Goal: Transaction & Acquisition: Download file/media

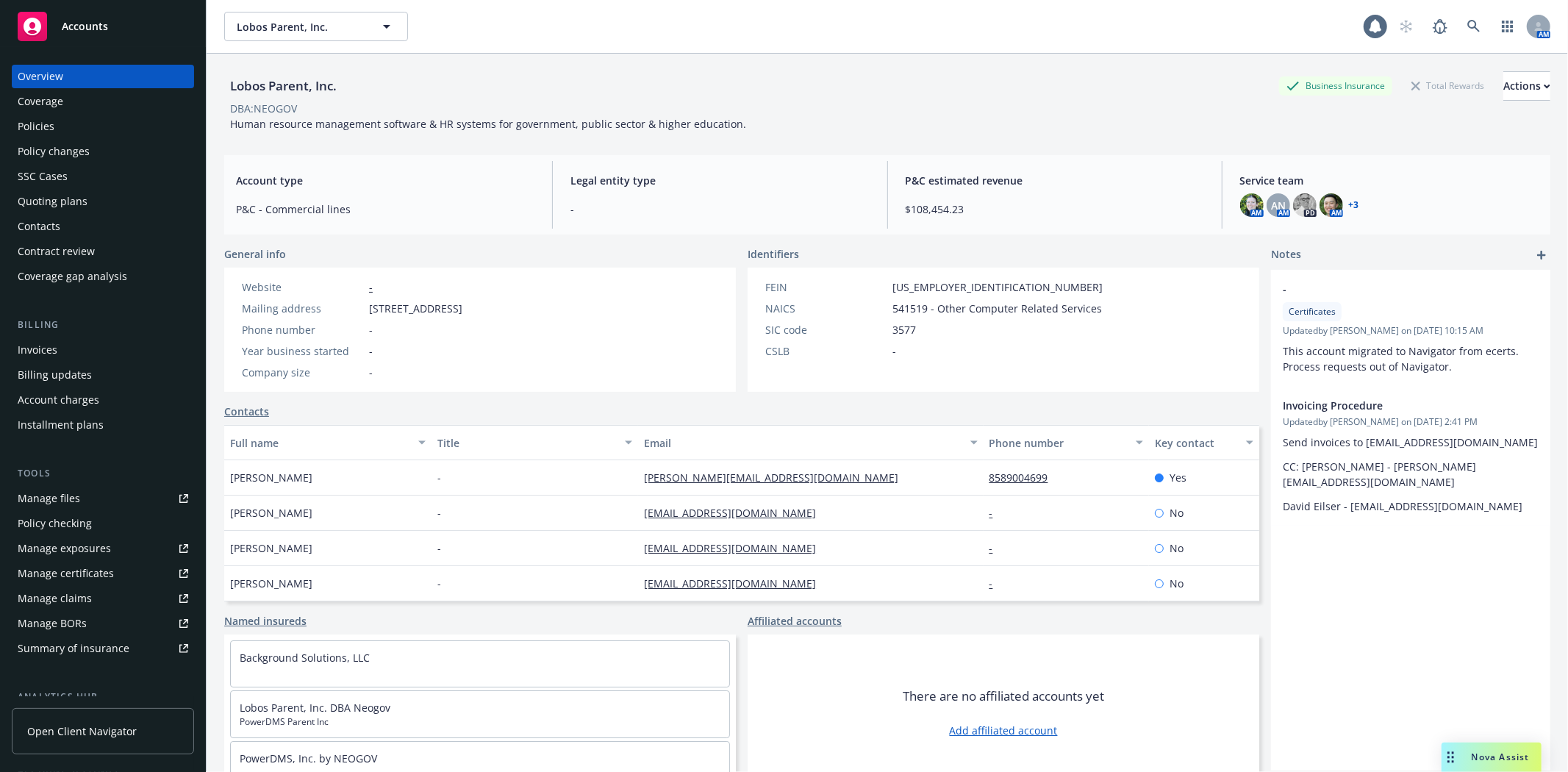
click at [71, 509] on div "Manage files" at bounding box center [49, 498] width 63 height 23
click at [1485, 753] on span "Nova Assist" at bounding box center [1500, 757] width 58 height 12
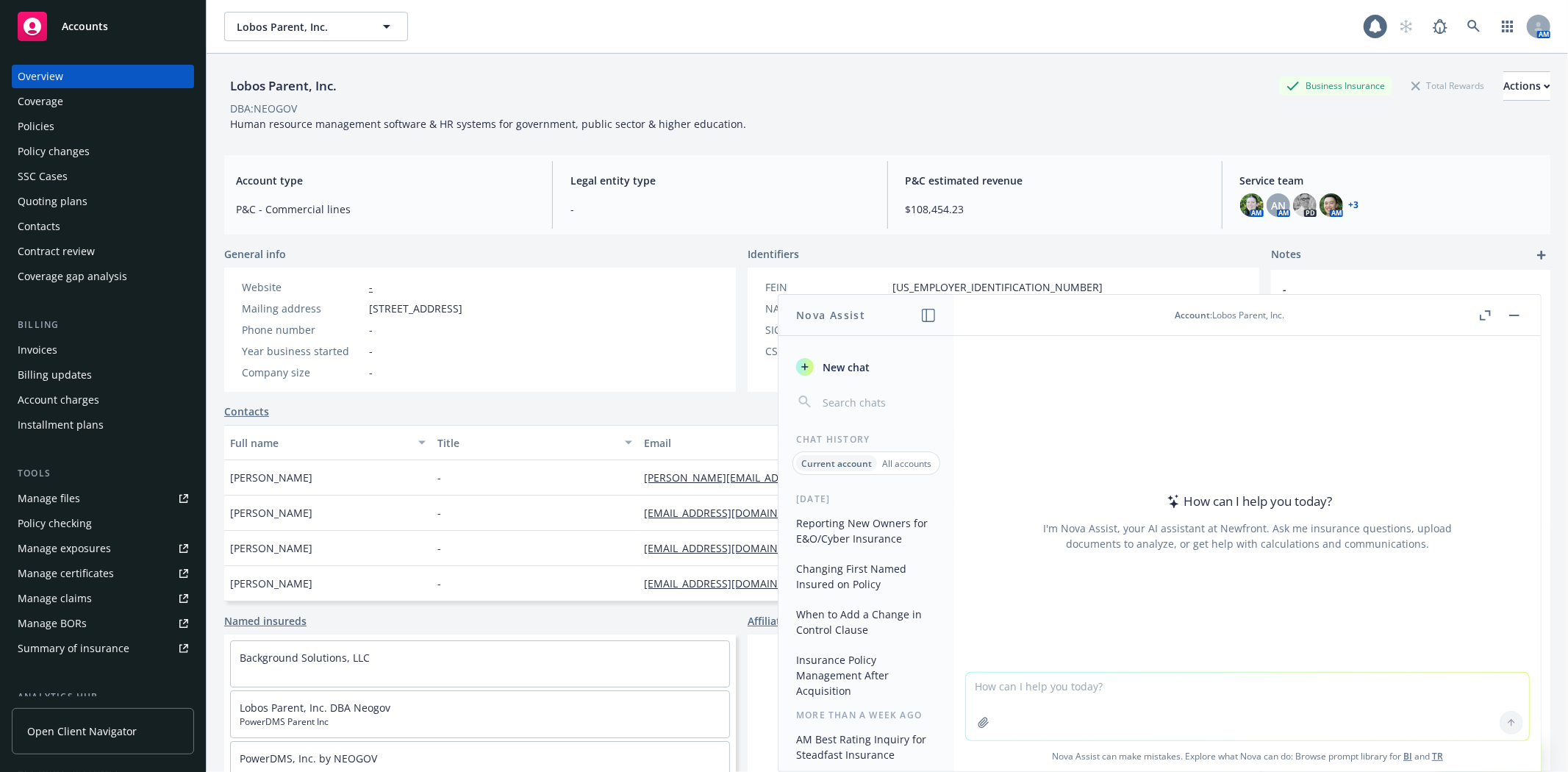
click at [116, 34] on div "Accounts" at bounding box center [102, 26] width 170 height 30
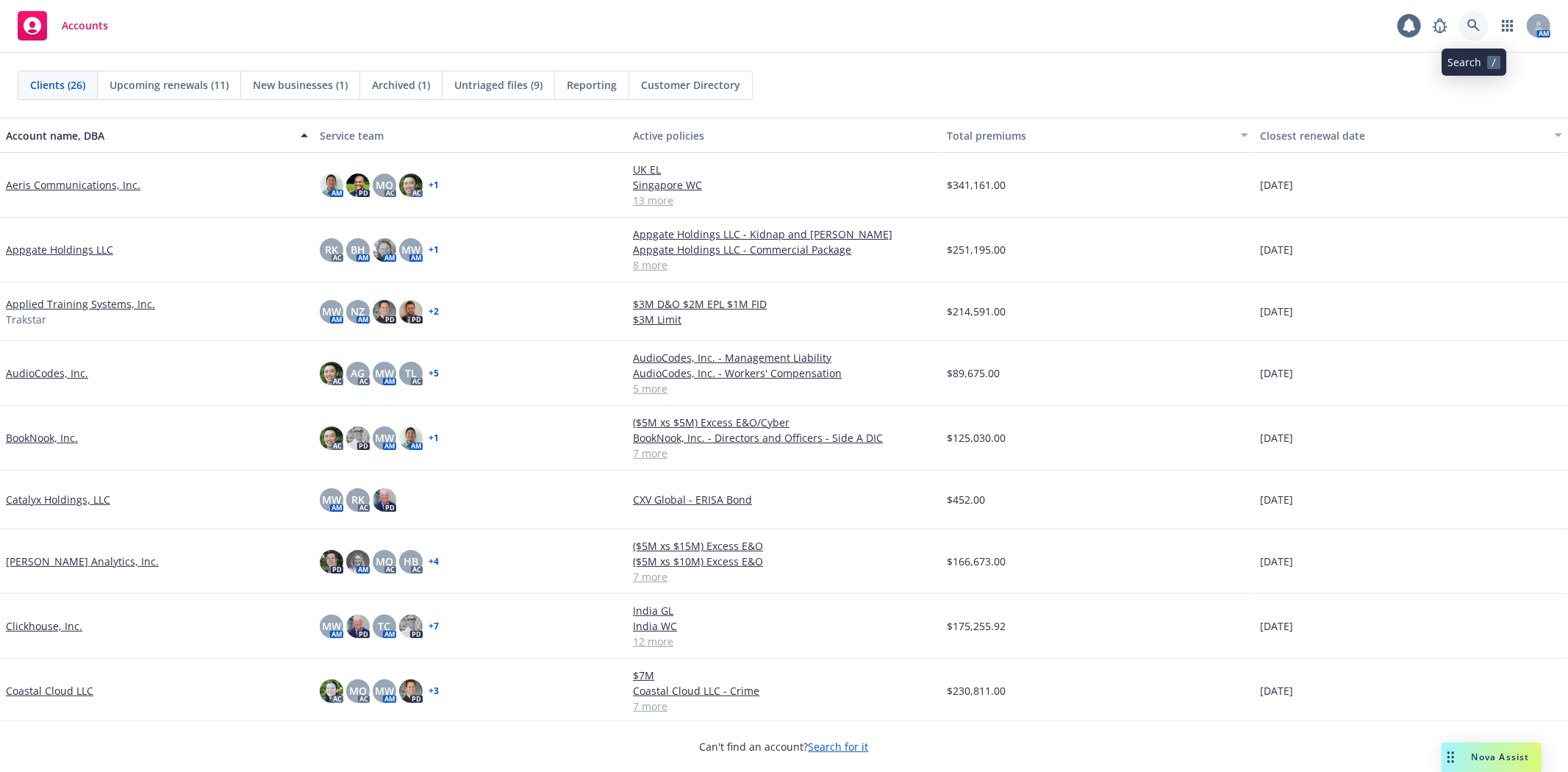
click at [1463, 20] on link at bounding box center [1474, 26] width 30 height 30
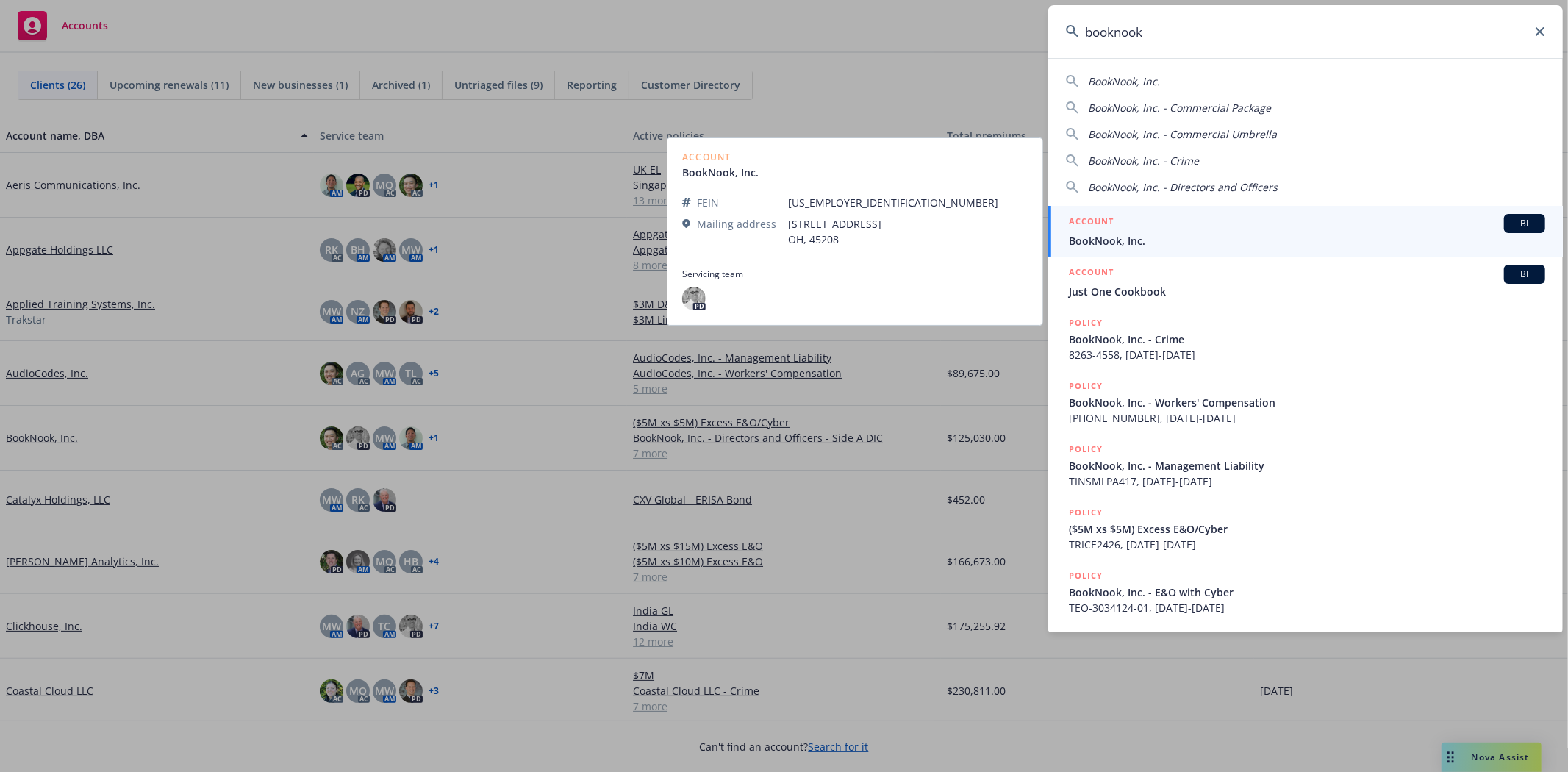
type input "booknook"
click at [1251, 224] on div "ACCOUNT BI" at bounding box center [1307, 223] width 477 height 19
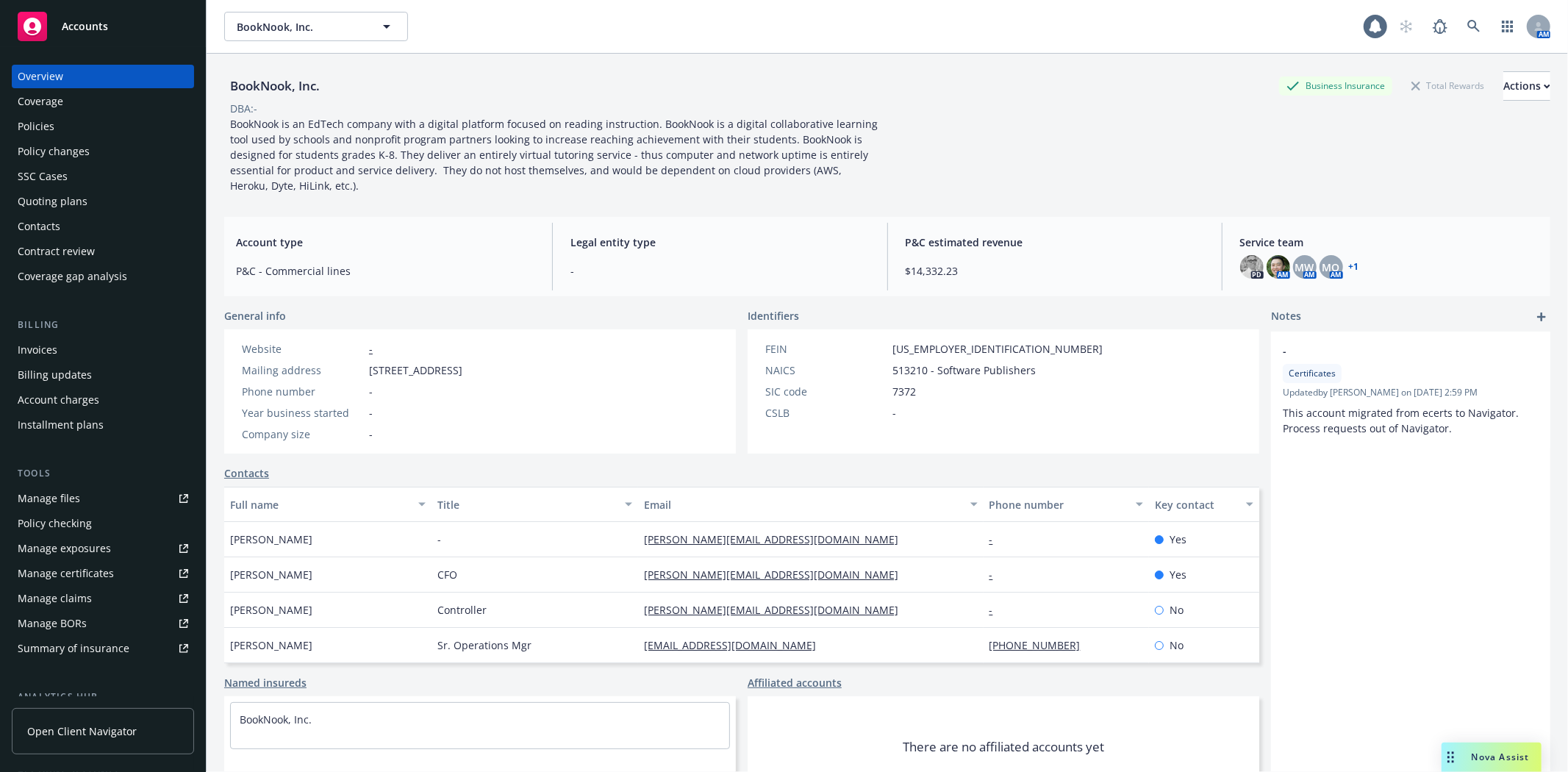
click at [57, 505] on div "Manage files" at bounding box center [49, 498] width 63 height 23
click at [44, 125] on div "Policies" at bounding box center [36, 126] width 36 height 23
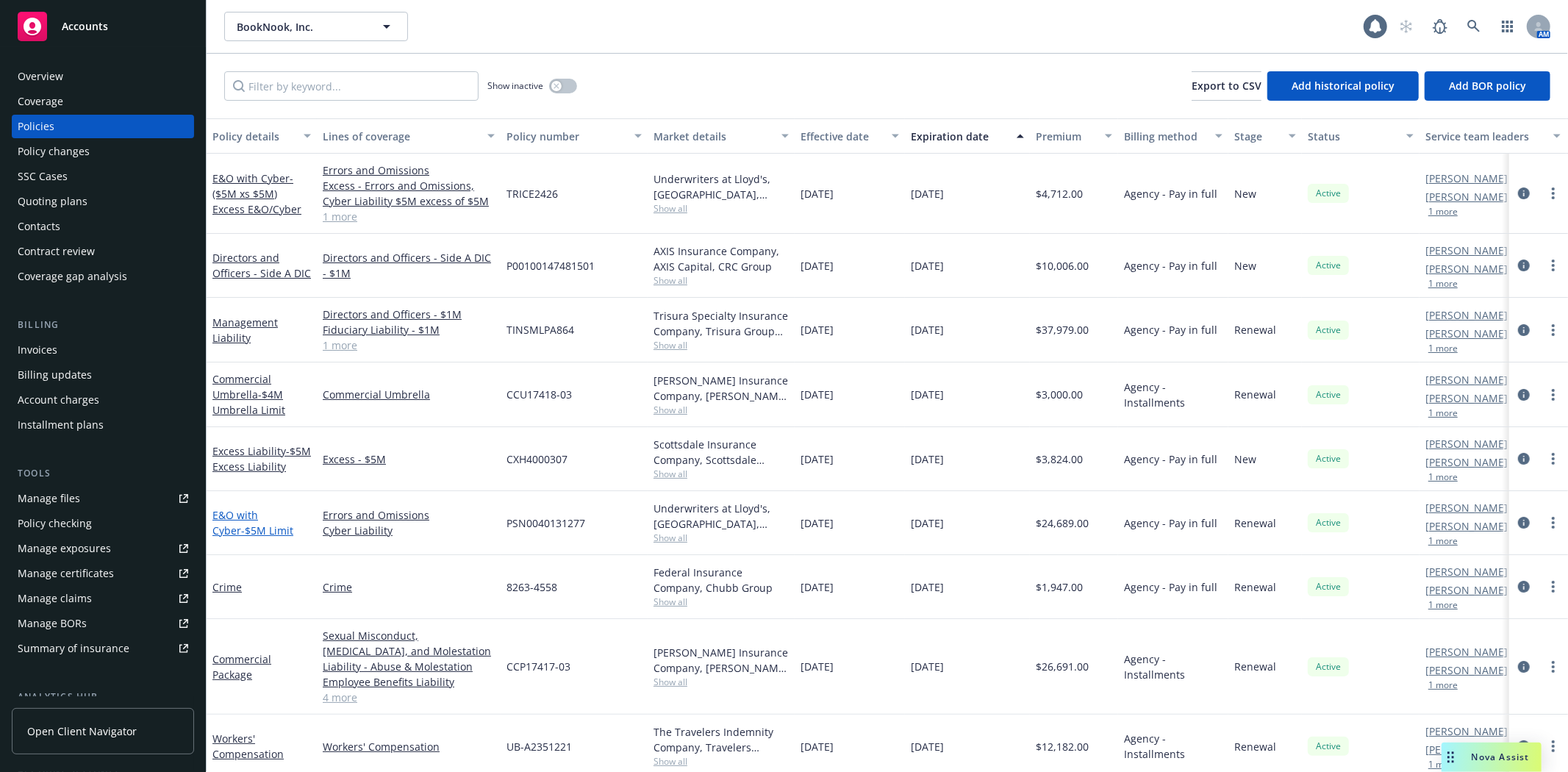
click at [255, 511] on link "E&O with Cyber - $5M Limit" at bounding box center [253, 523] width 81 height 30
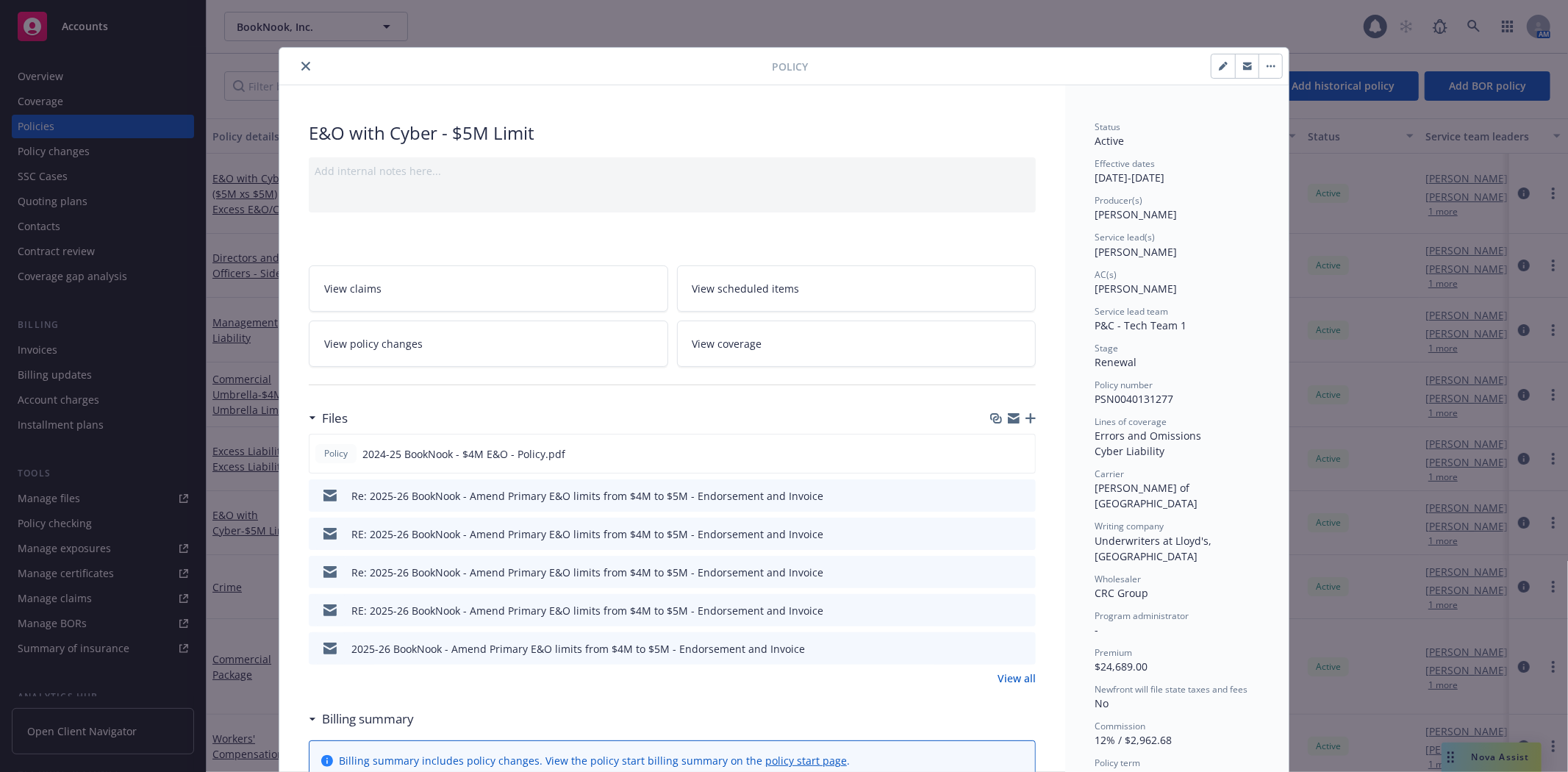
click at [302, 64] on icon "close" at bounding box center [306, 66] width 9 height 9
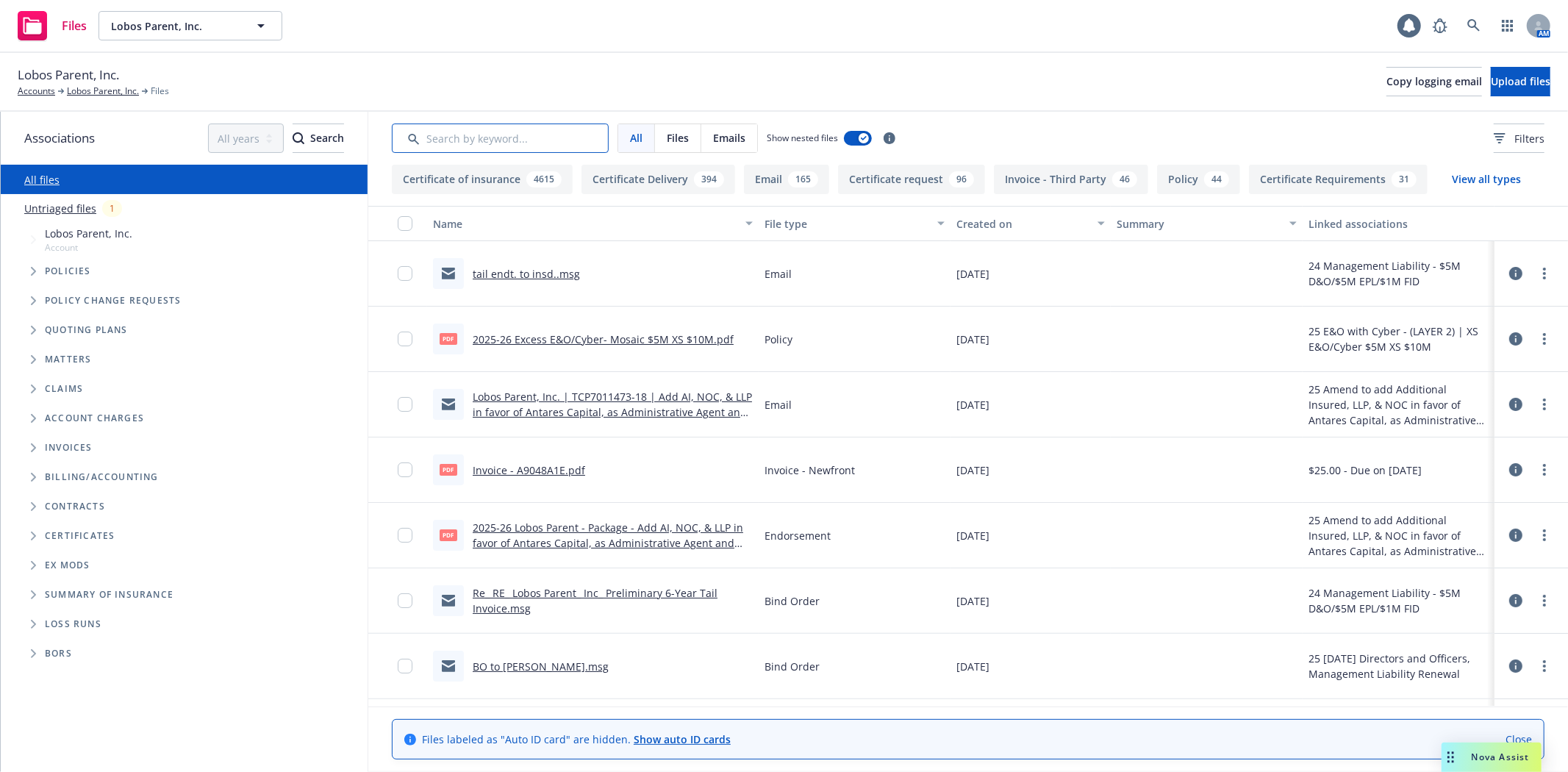
click at [515, 125] on input "Search by keyword..." at bounding box center [500, 138] width 217 height 30
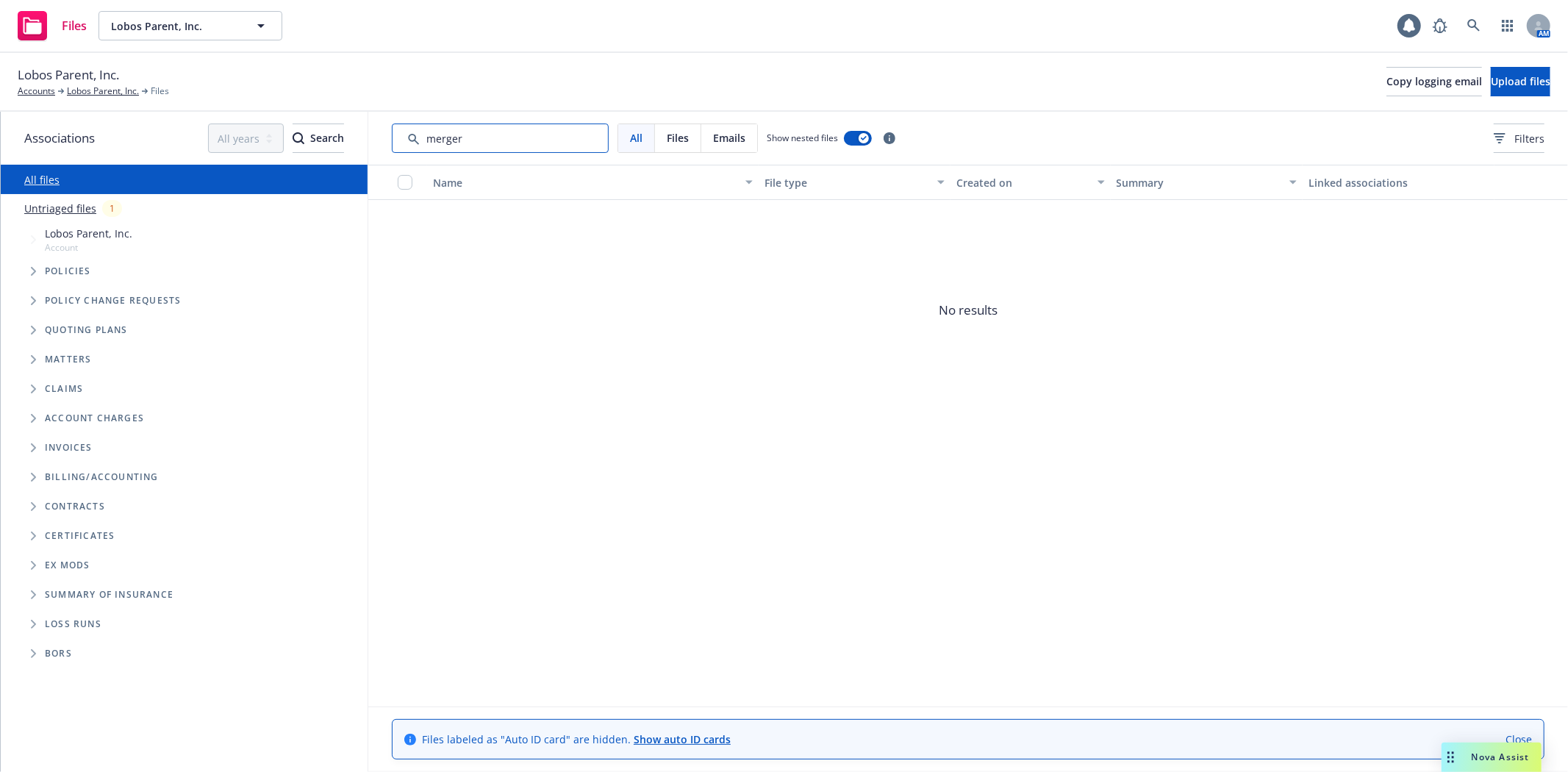
type input "merger"
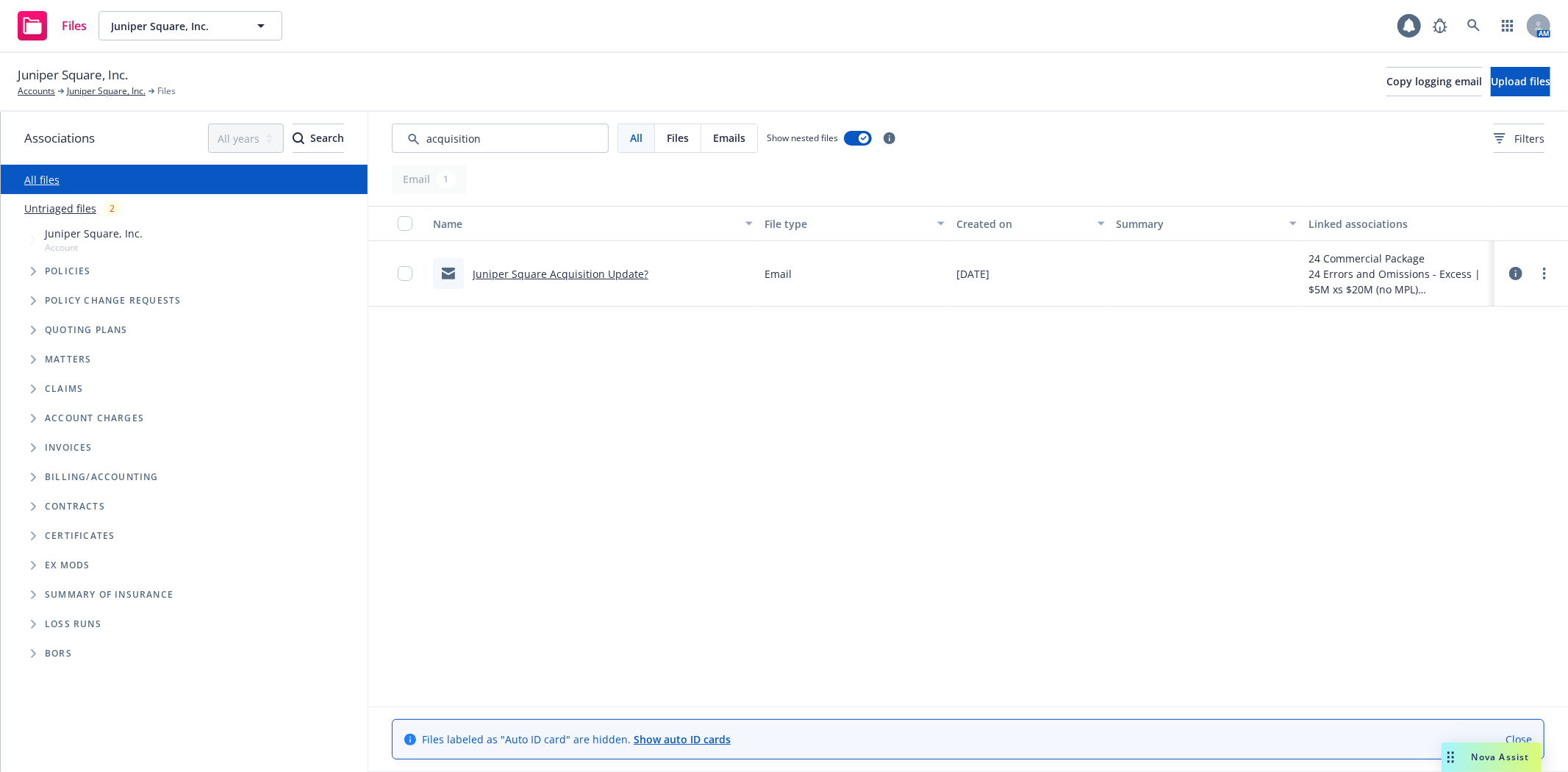
type input "acquisition"
click at [556, 275] on link "Juniper Square Acquisition Update?" at bounding box center [560, 274] width 176 height 14
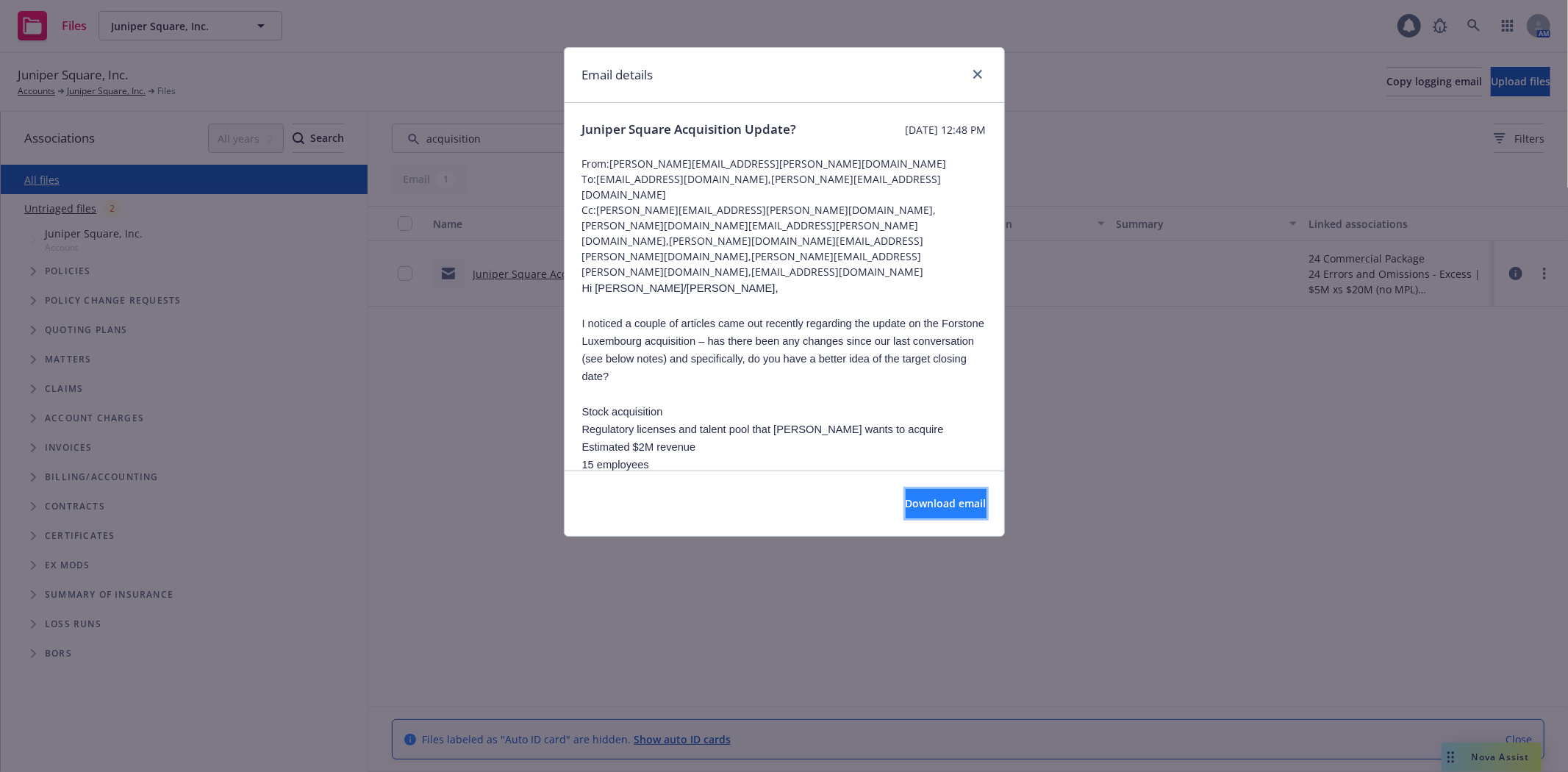
click at [912, 502] on span "Download email" at bounding box center [946, 503] width 81 height 14
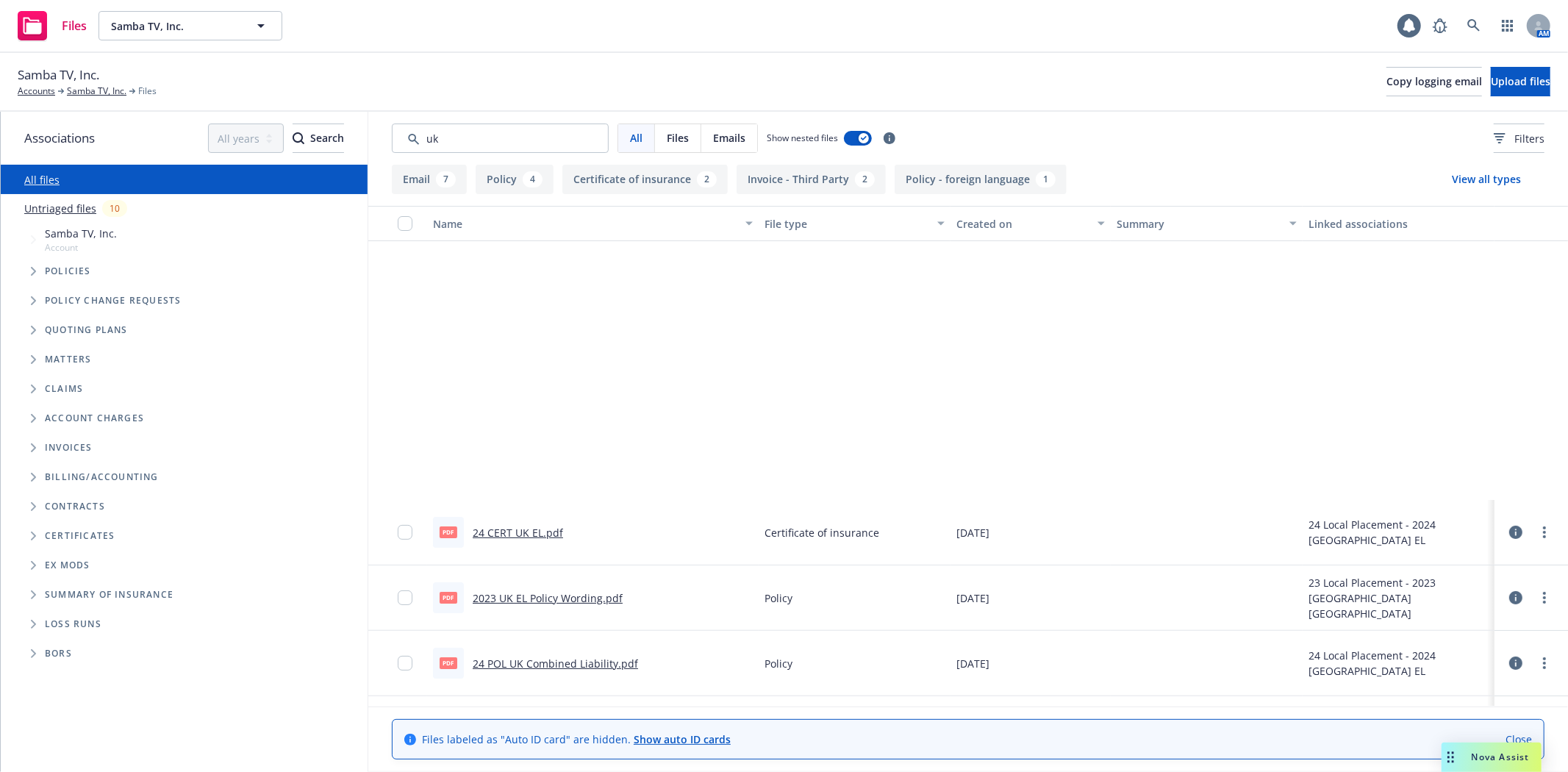
scroll to position [375, 0]
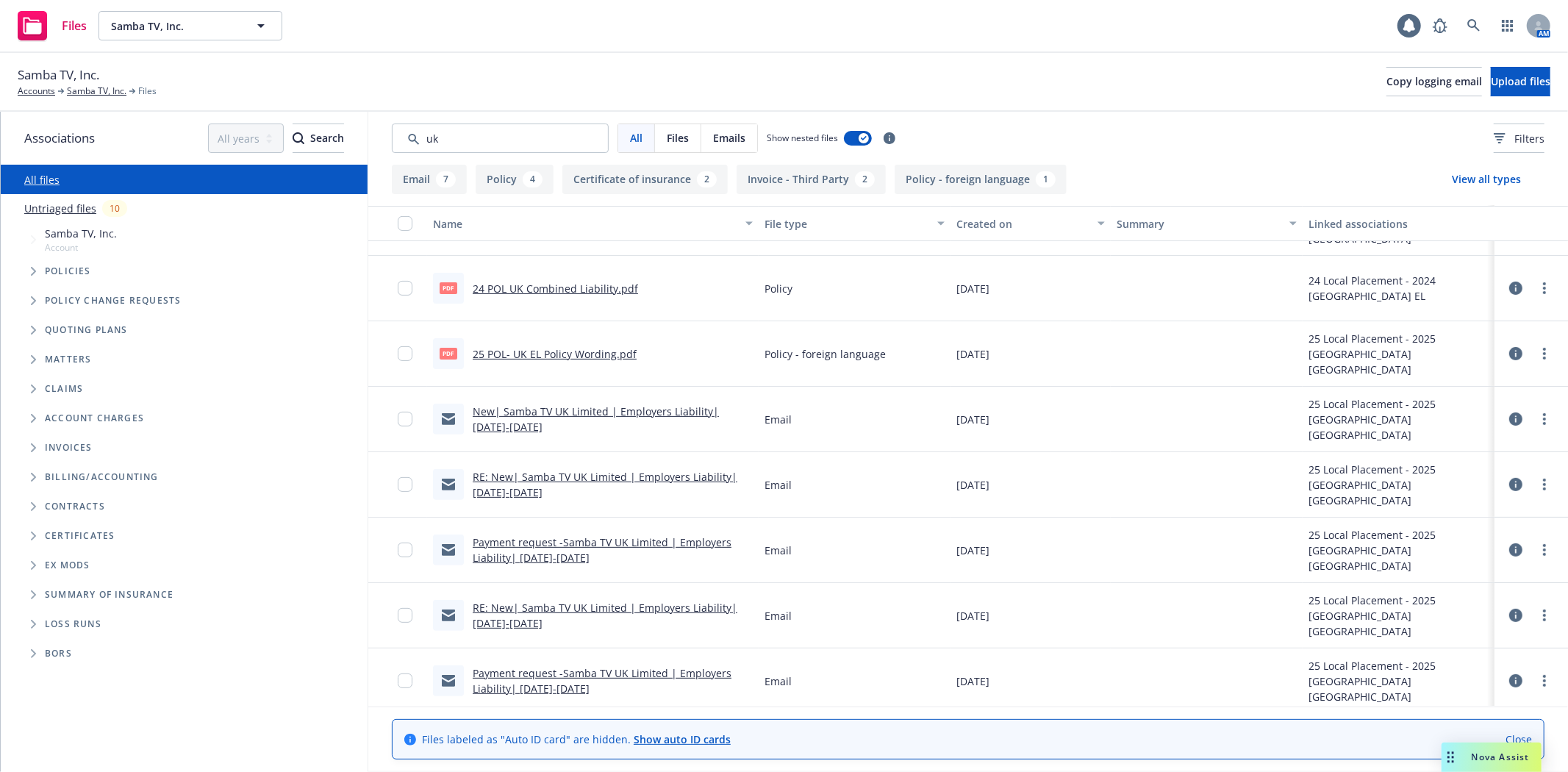
click at [1499, 755] on span "Nova Assist" at bounding box center [1500, 757] width 58 height 12
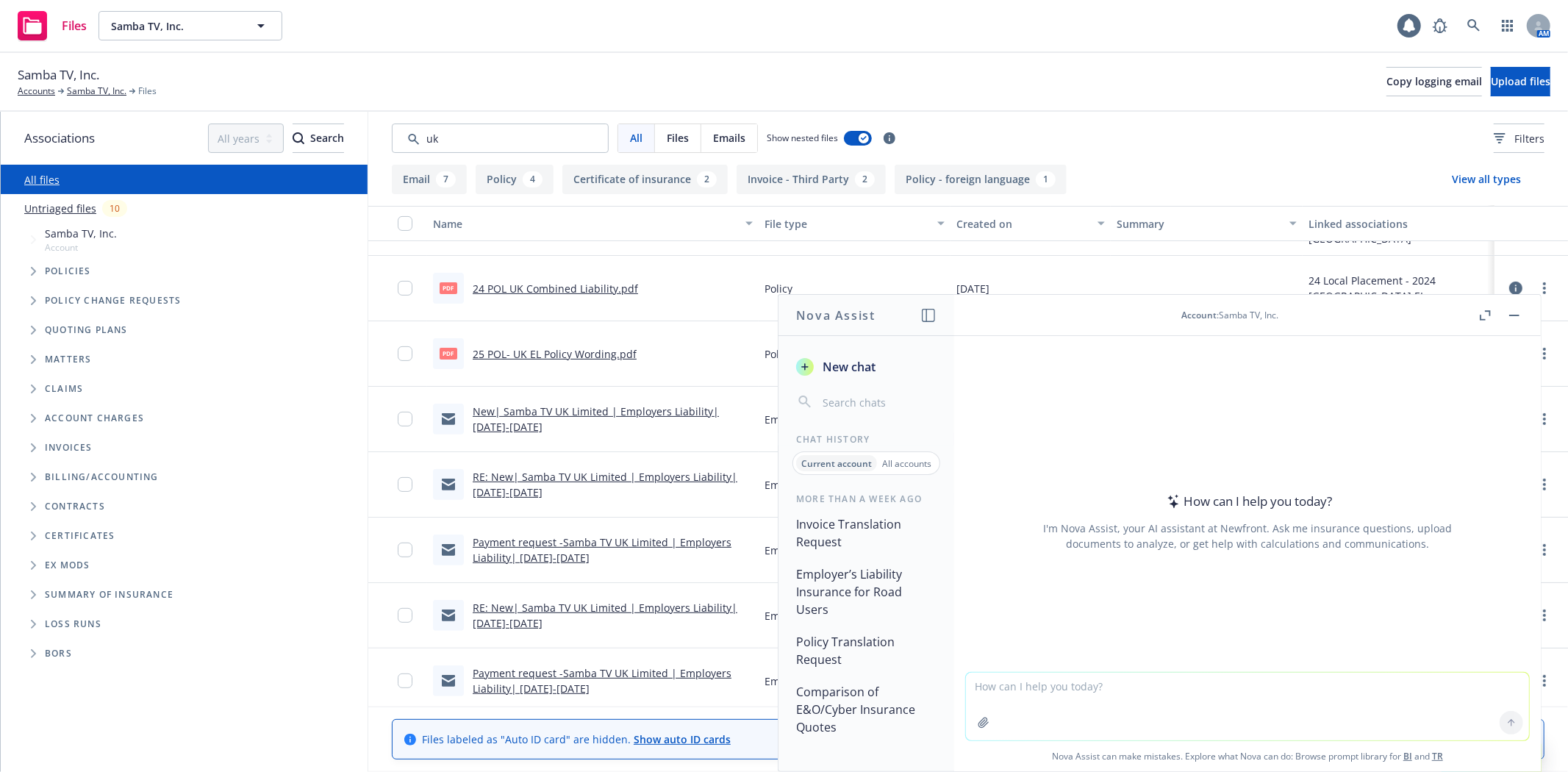
click at [1038, 685] on textarea at bounding box center [1247, 707] width 563 height 68
type textarea "how do you advise the E&O/Cyber carrier when a transaction closes and there is …"
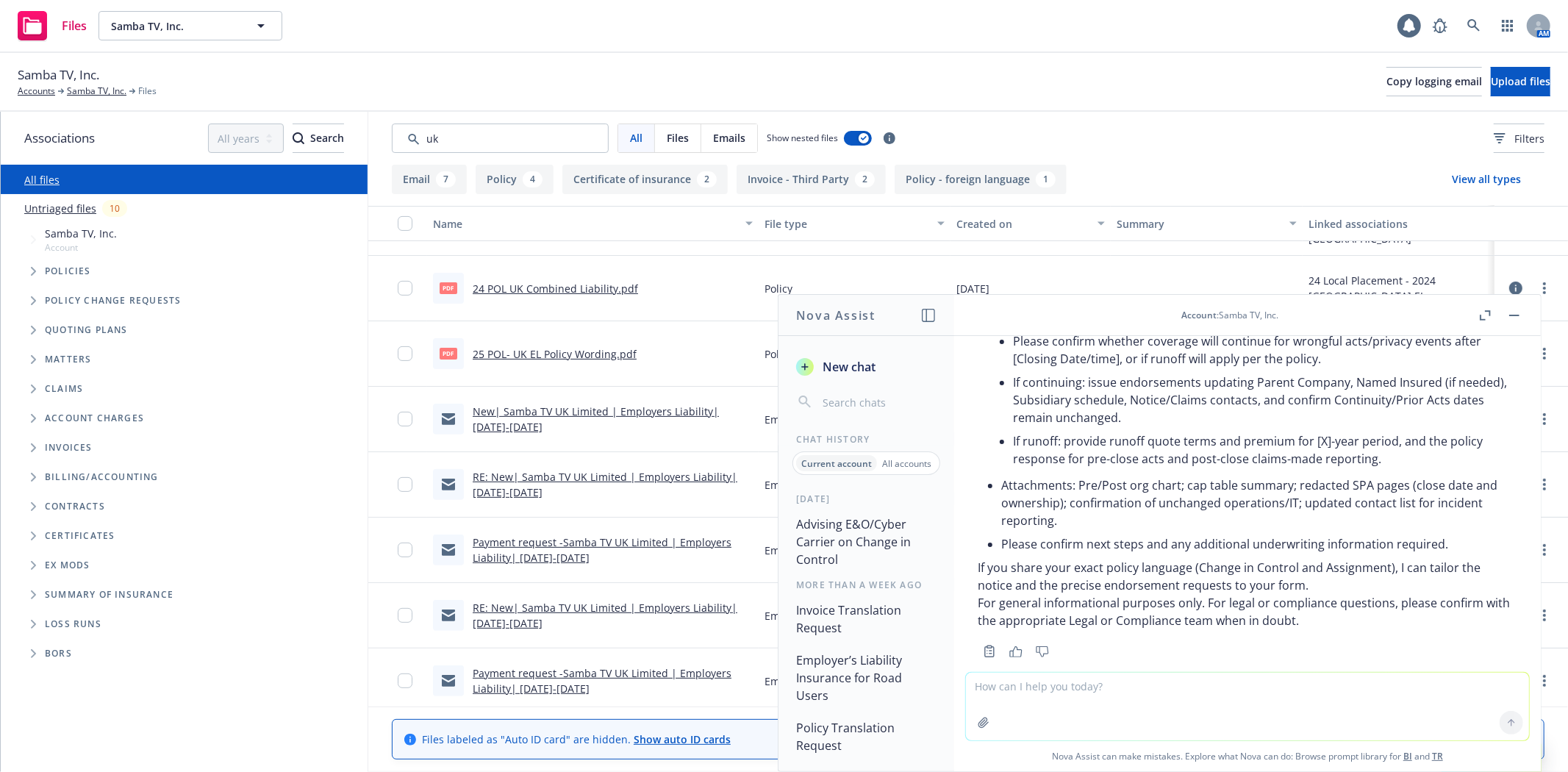
scroll to position [1479, 0]
